Goal: Transaction & Acquisition: Purchase product/service

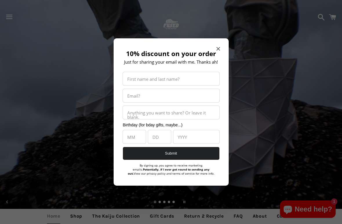
click at [218, 47] on icon "Close modal" at bounding box center [218, 48] width 3 height 3
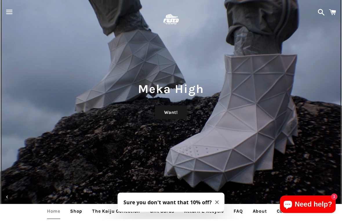
click at [214, 145] on div "Meka High Want!" at bounding box center [171, 112] width 342 height 224
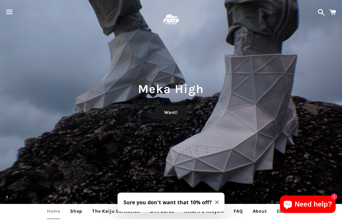
click at [10, 8] on span "button" at bounding box center [9, 16] width 13 height 17
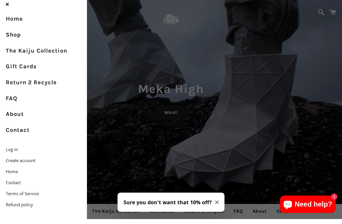
click at [8, 19] on link "Home" at bounding box center [43, 24] width 87 height 16
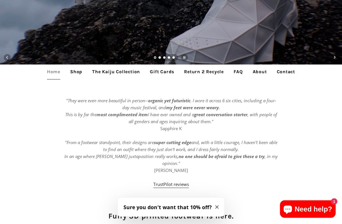
scroll to position [151, 0]
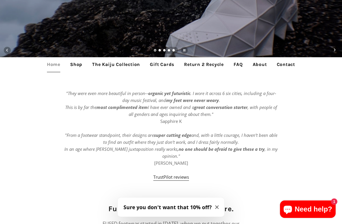
click at [84, 59] on link "Shop" at bounding box center [76, 64] width 21 height 15
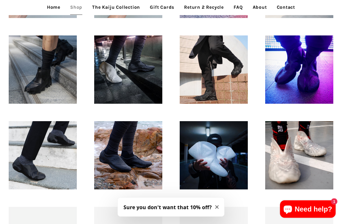
scroll to position [336, 0]
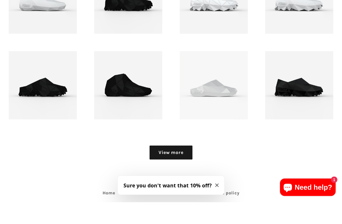
click at [176, 167] on link "View more" at bounding box center [171, 174] width 43 height 14
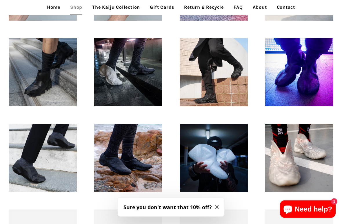
scroll to position [329, 0]
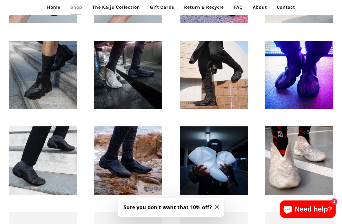
click at [28, 96] on p "Regular price €232,95" at bounding box center [43, 99] width 48 height 7
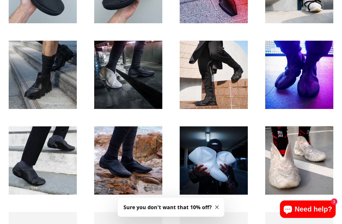
scroll to position [307, 0]
